Goal: Find specific page/section: Find specific page/section

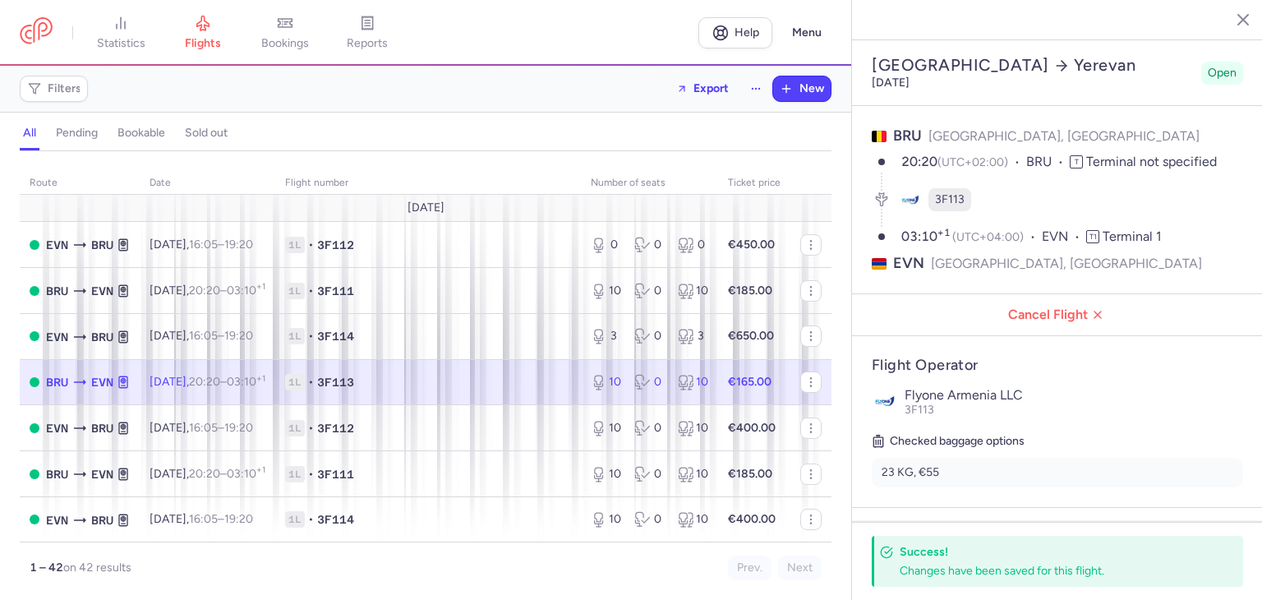
select select "hours"
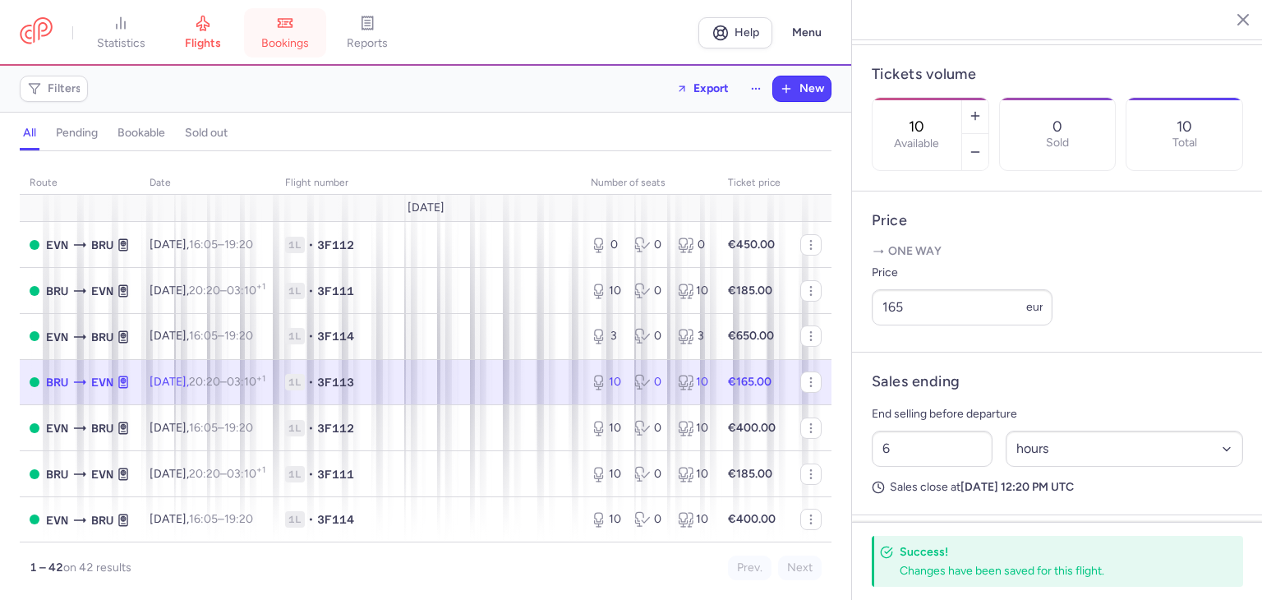
click at [287, 50] on span "bookings" at bounding box center [285, 43] width 48 height 15
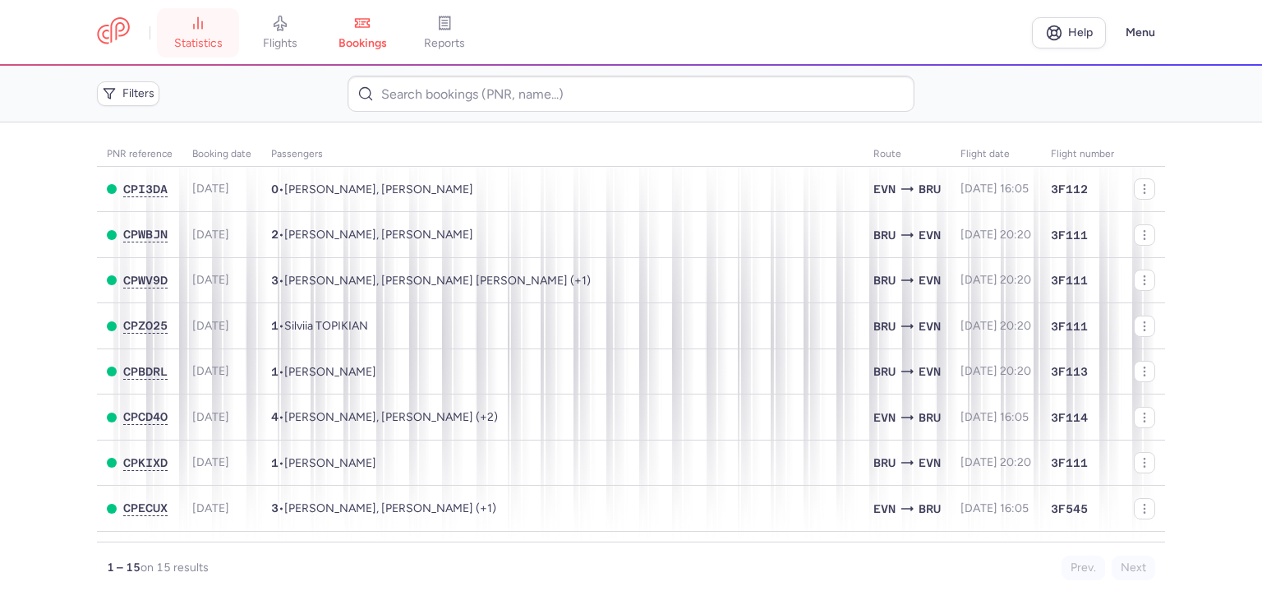
click at [200, 40] on span "statistics" at bounding box center [198, 43] width 48 height 15
